Goal: Check status: Check status

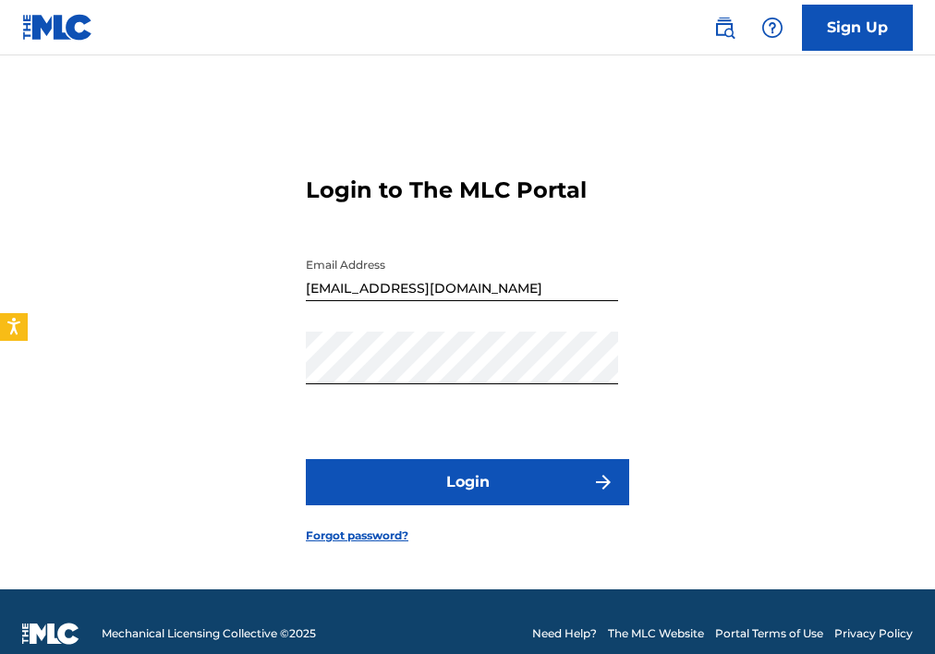
click at [473, 485] on button "Login" at bounding box center [468, 482] width 324 height 46
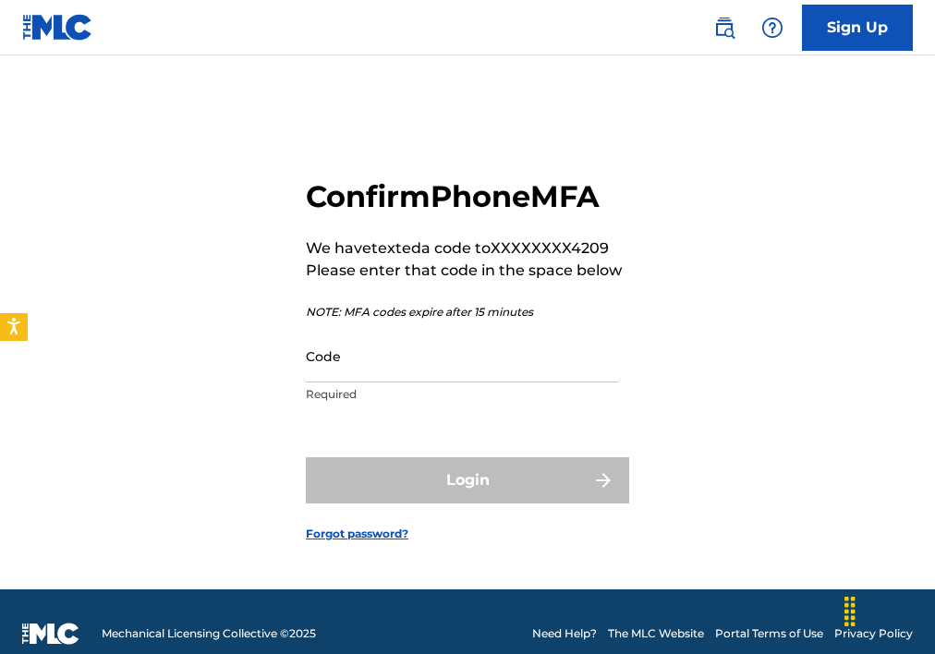
click at [425, 376] on input "Code" at bounding box center [462, 356] width 312 height 53
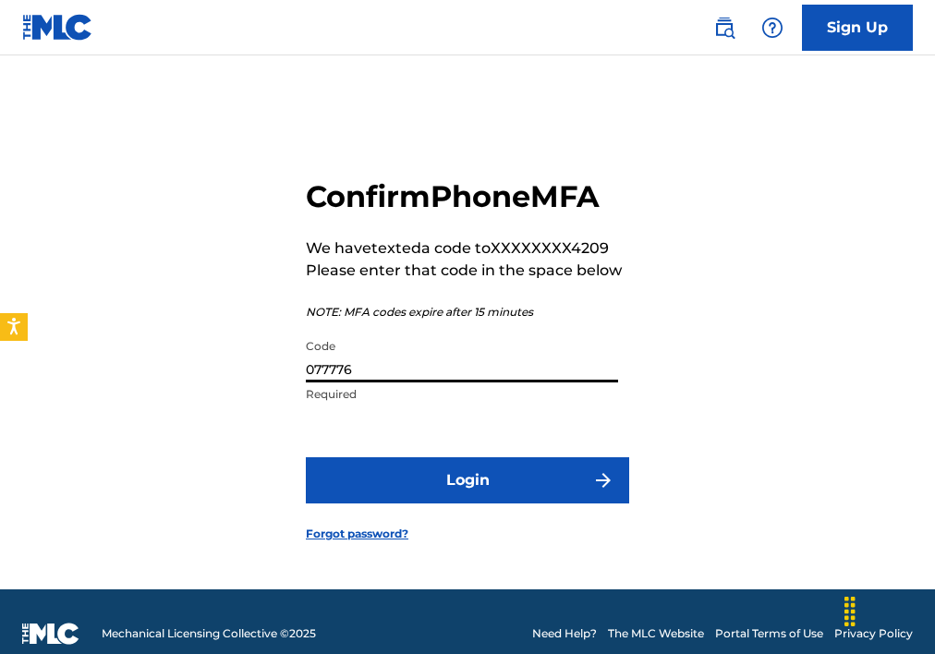
type input "077776"
click at [440, 469] on button "Login" at bounding box center [468, 481] width 324 height 46
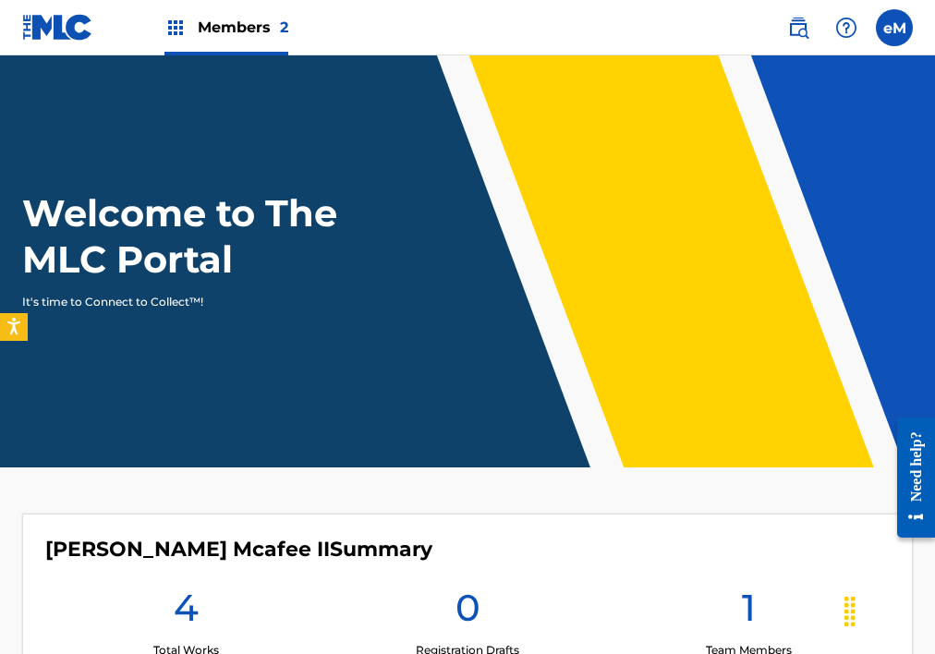
click at [223, 18] on span "Members 2" at bounding box center [243, 27] width 91 height 21
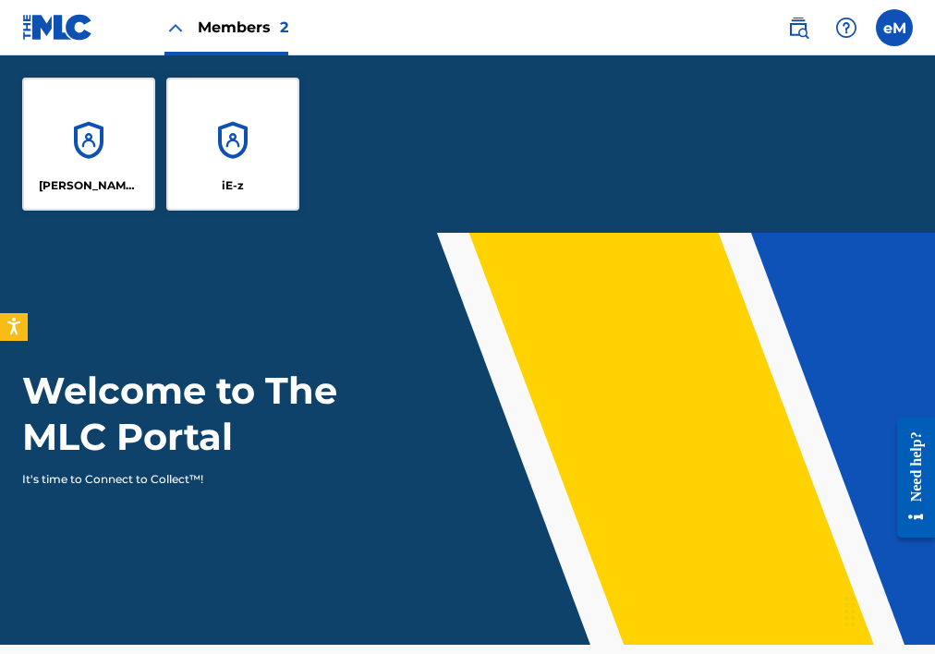
click at [104, 134] on div "[PERSON_NAME] Mcafee II" at bounding box center [88, 144] width 133 height 133
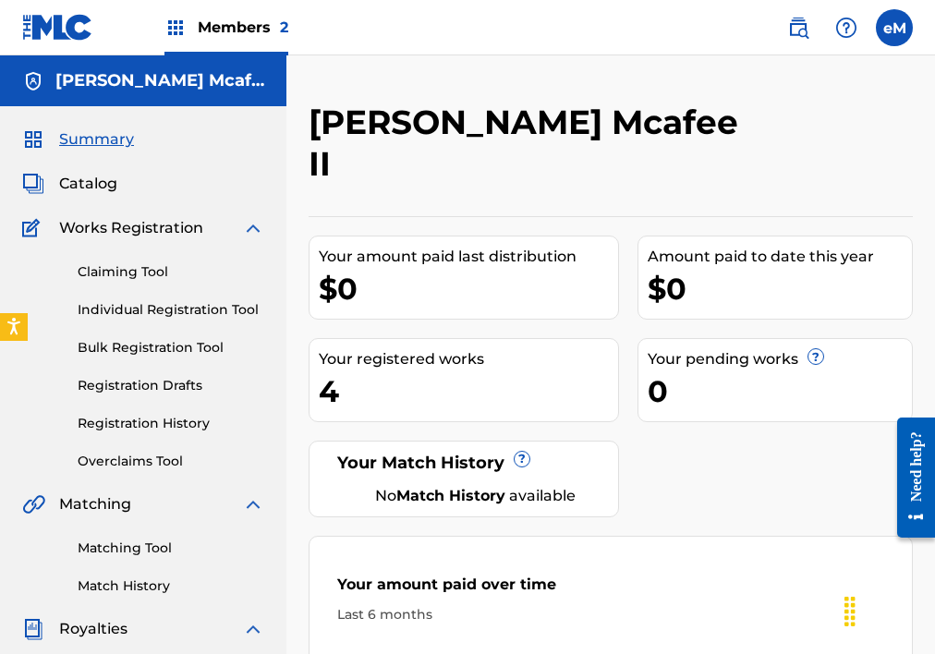
click at [148, 423] on link "Registration History" at bounding box center [171, 423] width 187 height 19
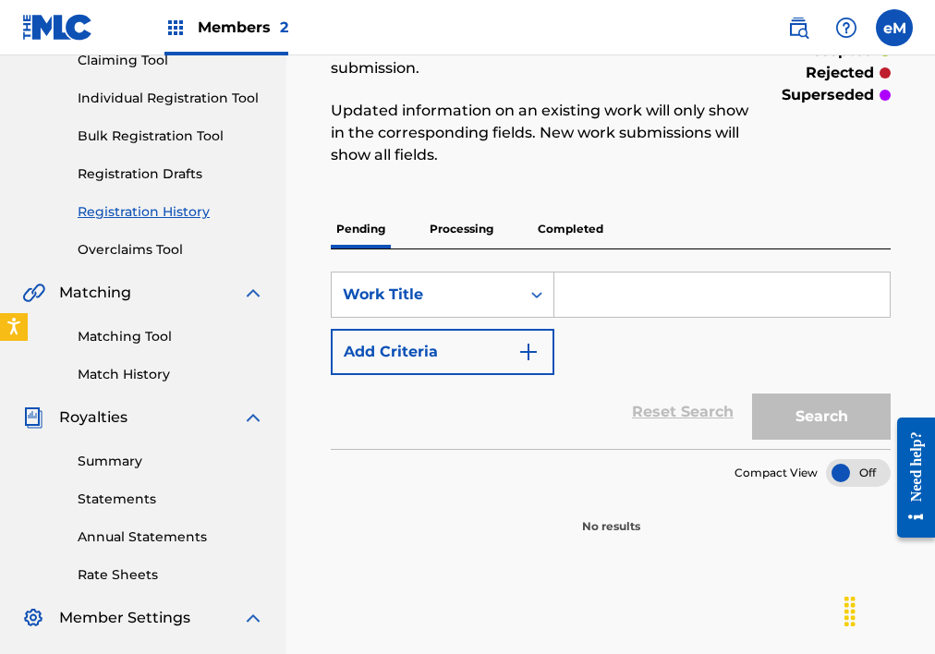
scroll to position [214, 0]
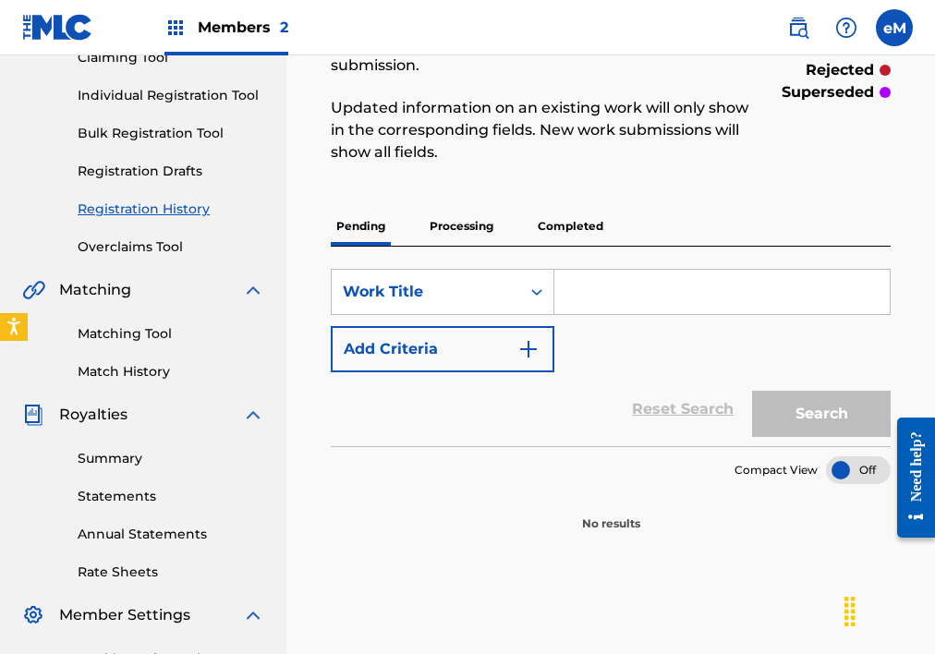
click at [453, 207] on p "Processing" at bounding box center [461, 226] width 75 height 39
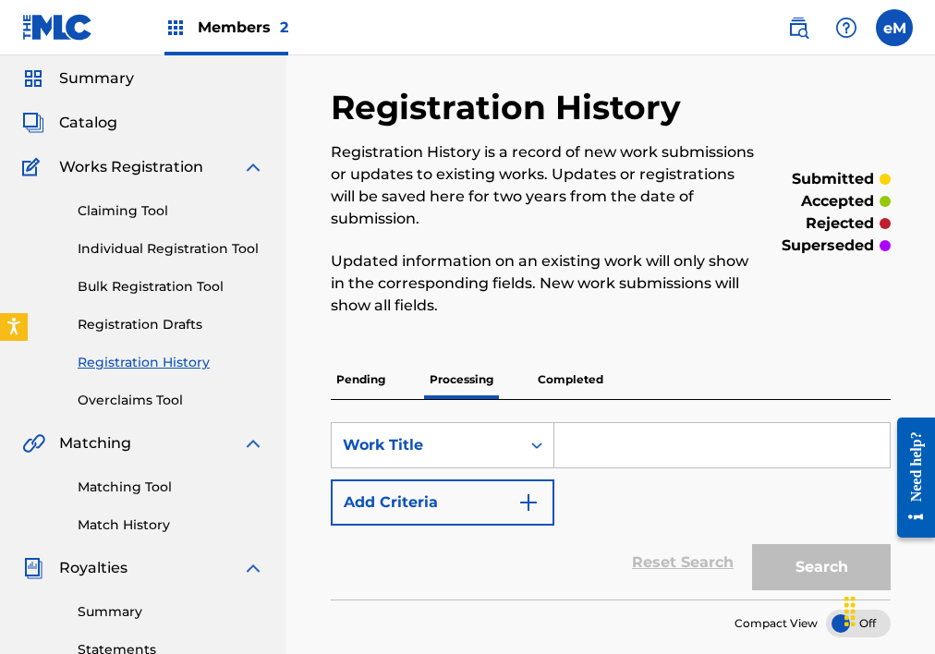
scroll to position [92, 0]
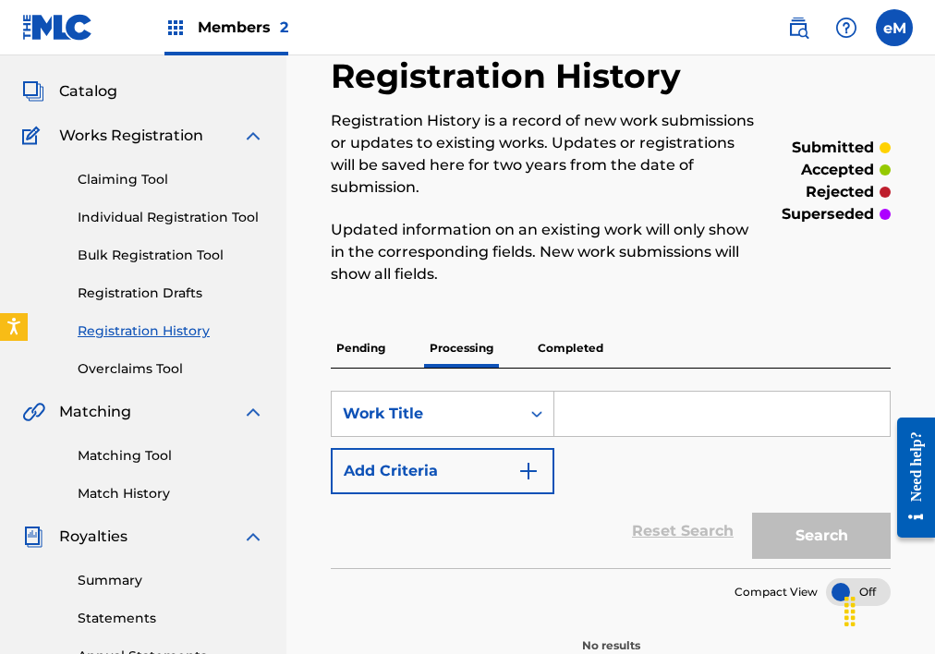
click at [558, 329] on p "Completed" at bounding box center [570, 348] width 77 height 39
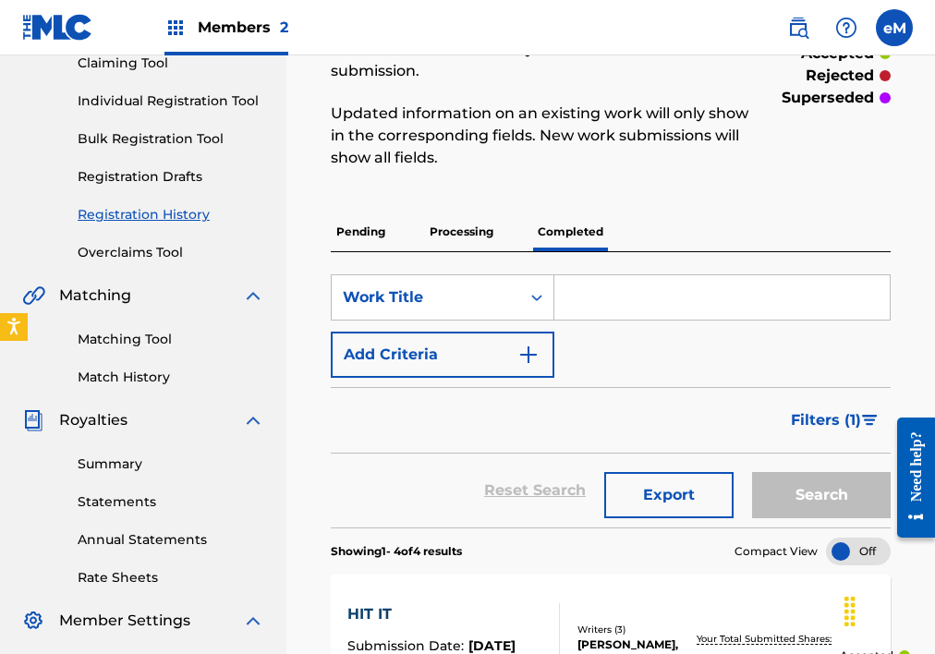
scroll to position [54, 0]
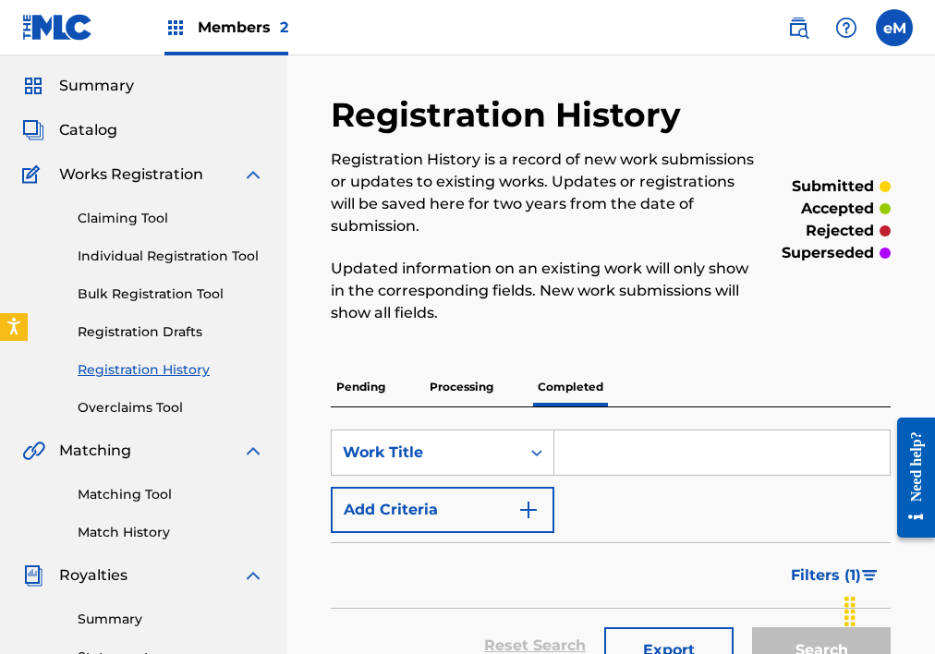
click at [251, 39] on div "Members 2" at bounding box center [227, 27] width 124 height 55
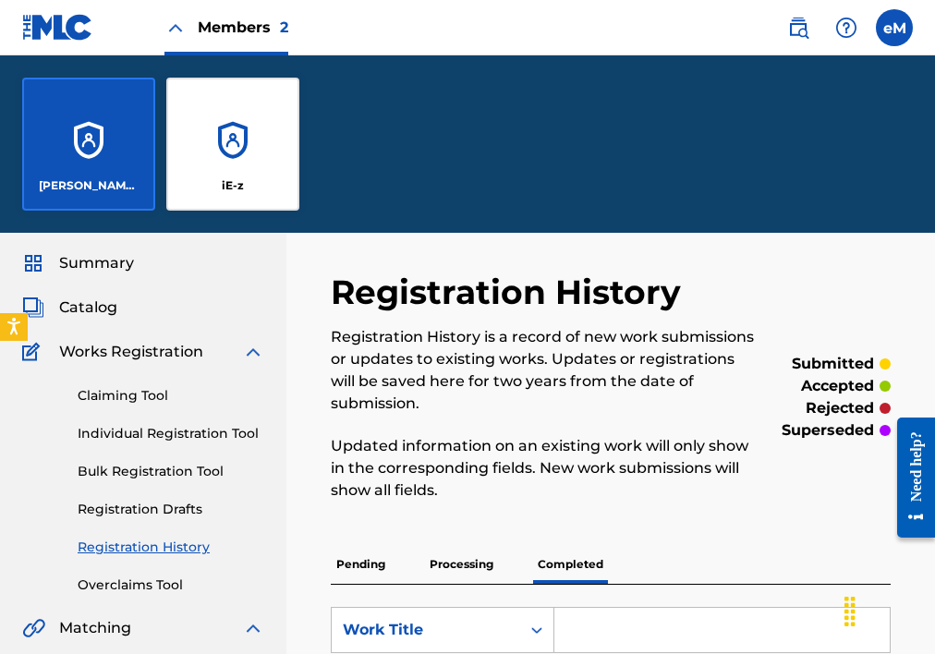
scroll to position [231, 0]
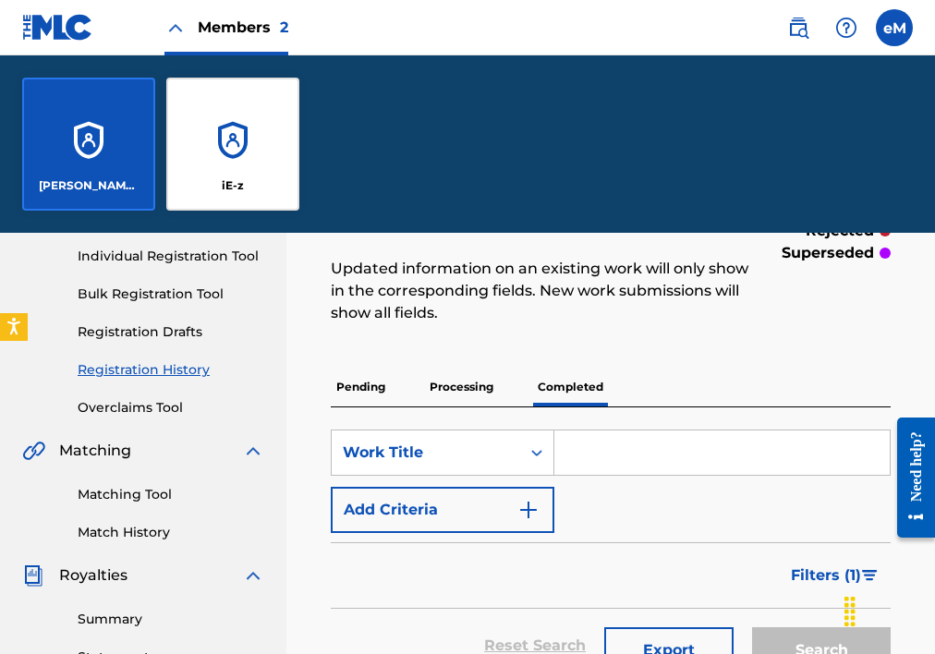
click at [244, 120] on div "iE-z" at bounding box center [232, 144] width 133 height 133
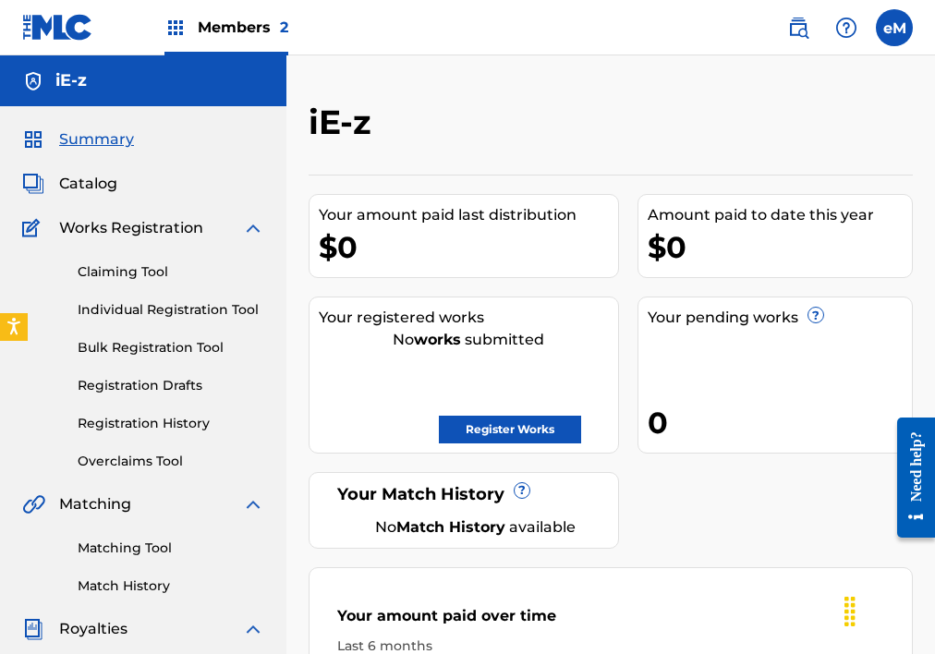
click at [212, 23] on span "Members 2" at bounding box center [243, 27] width 91 height 21
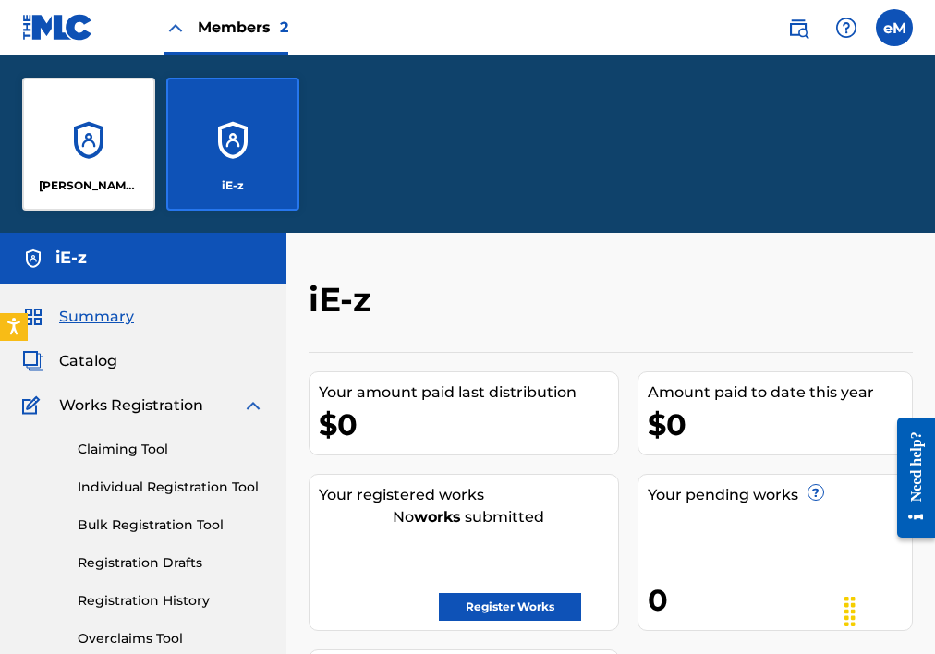
click at [98, 139] on div "[PERSON_NAME] Mcafee II" at bounding box center [88, 144] width 133 height 133
